Goal: Find contact information: Find contact information

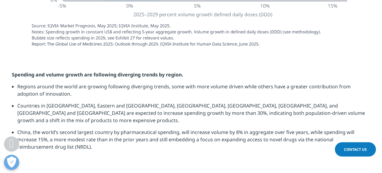
scroll to position [1641, 0]
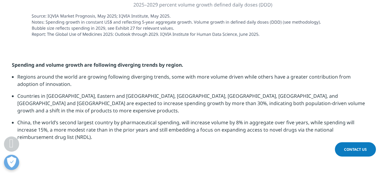
click at [97, 61] on strong "Spending and volume growth are following diverging trends by region." at bounding box center [97, 64] width 171 height 7
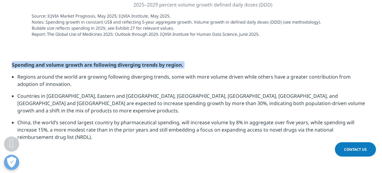
click at [97, 61] on strong "Spending and volume growth are following diverging trends by region." at bounding box center [97, 64] width 171 height 7
drag, startPoint x: 97, startPoint y: 50, endPoint x: 94, endPoint y: 56, distance: 6.8
click at [94, 61] on p "Spending and volume growth are following diverging trends by region." at bounding box center [191, 67] width 359 height 12
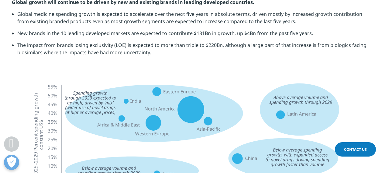
scroll to position [1459, 0]
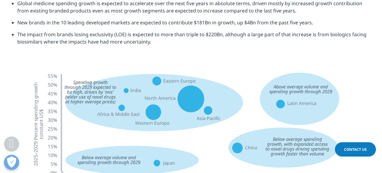
click at [305, 138] on link "Contact Us" at bounding box center [355, 149] width 41 height 14
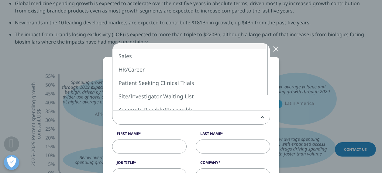
click at [196, 115] on span at bounding box center [190, 118] width 157 height 14
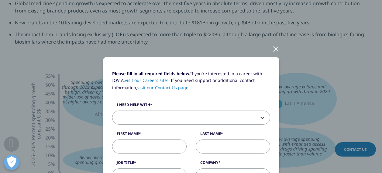
click at [116, 131] on label "First Name" at bounding box center [149, 135] width 74 height 9
click at [116, 138] on input "First Name" at bounding box center [149, 146] width 74 height 14
click at [274, 47] on div at bounding box center [275, 48] width 7 height 17
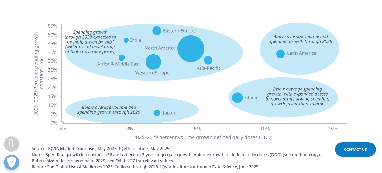
scroll to position [1505, 0]
